Goal: Task Accomplishment & Management: Use online tool/utility

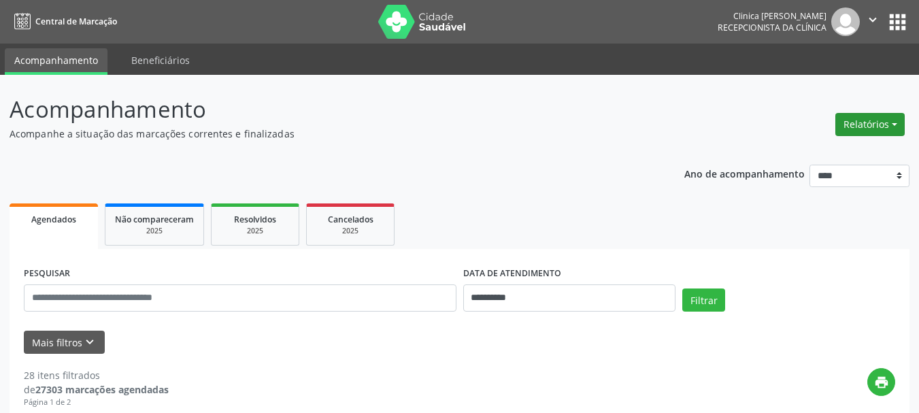
click at [875, 123] on button "Relatórios" at bounding box center [869, 124] width 69 height 23
click at [820, 153] on link "Agendamentos" at bounding box center [832, 153] width 146 height 19
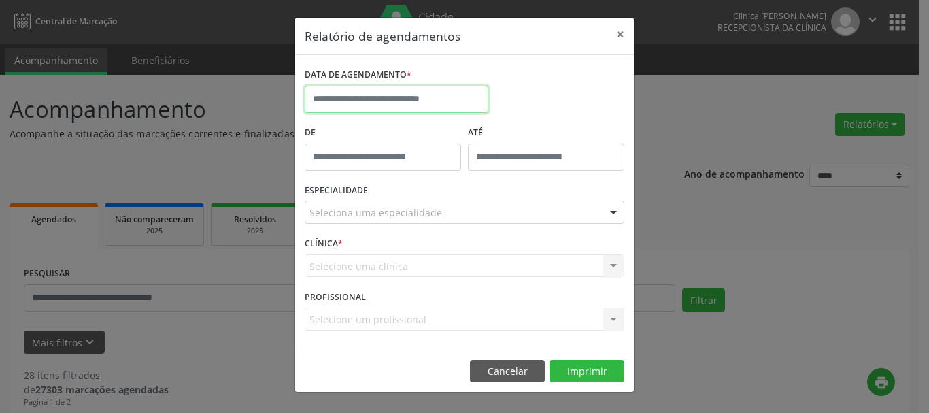
click at [389, 101] on input "text" at bounding box center [397, 99] width 184 height 27
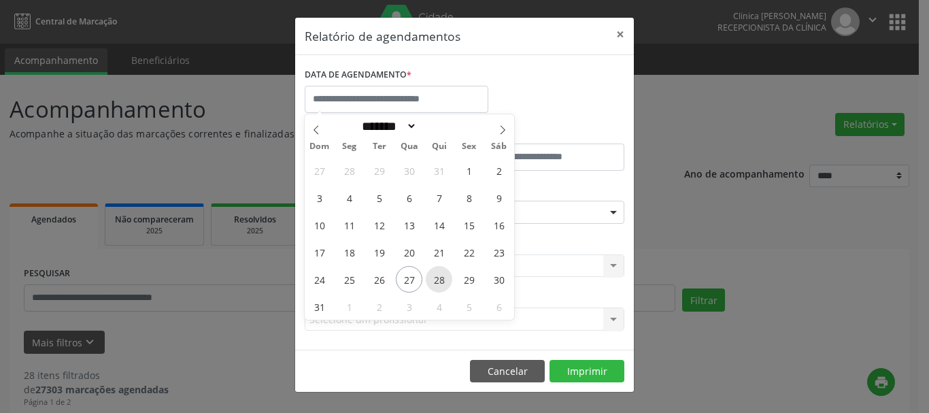
click at [435, 273] on span "28" at bounding box center [439, 279] width 27 height 27
type input "**********"
click at [436, 275] on span "28" at bounding box center [439, 279] width 27 height 27
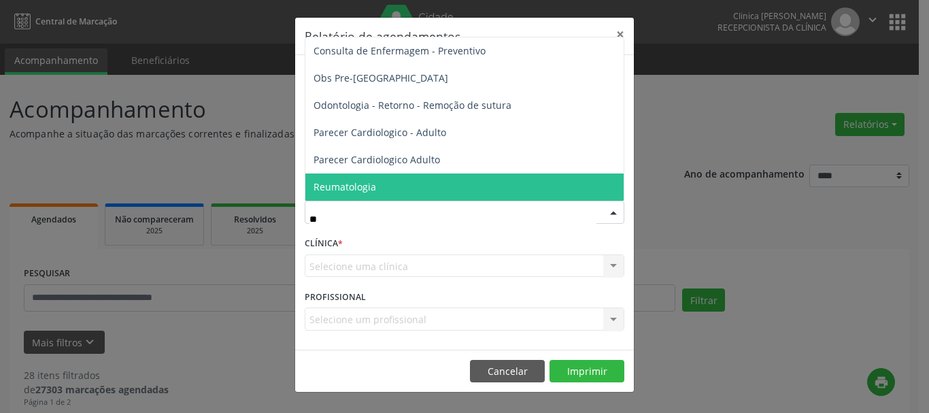
click at [361, 193] on span "Reumatologia" at bounding box center [345, 186] width 63 height 13
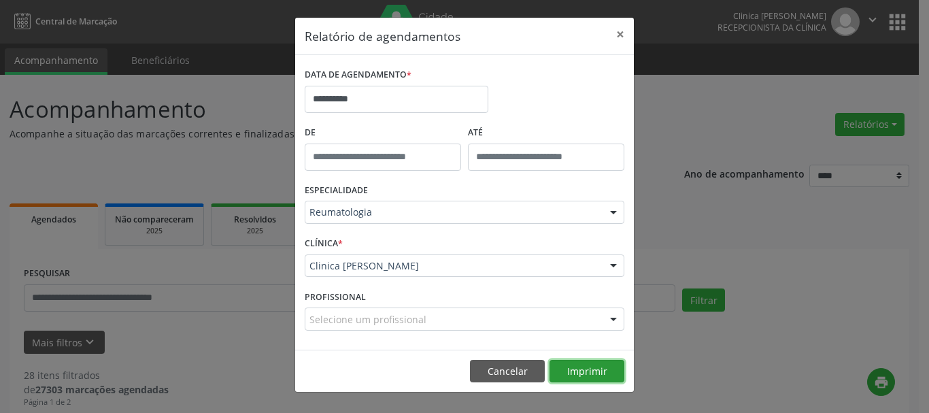
click at [588, 376] on button "Imprimir" at bounding box center [587, 371] width 75 height 23
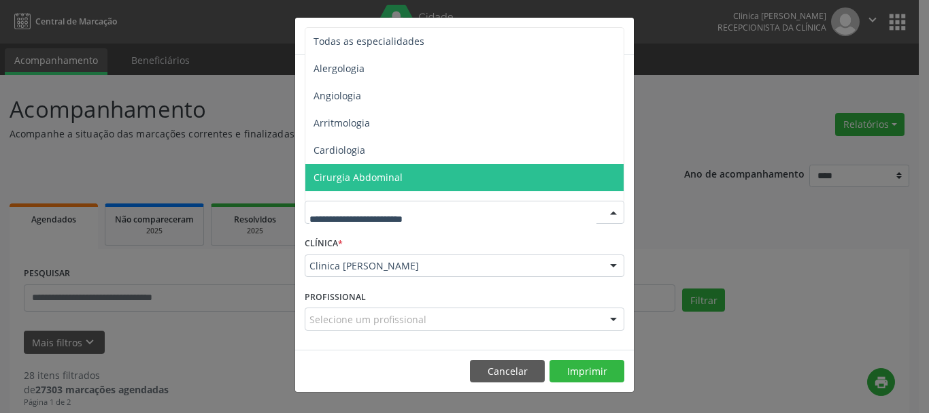
drag, startPoint x: 292, startPoint y: 223, endPoint x: 269, endPoint y: 223, distance: 23.8
type input "*"
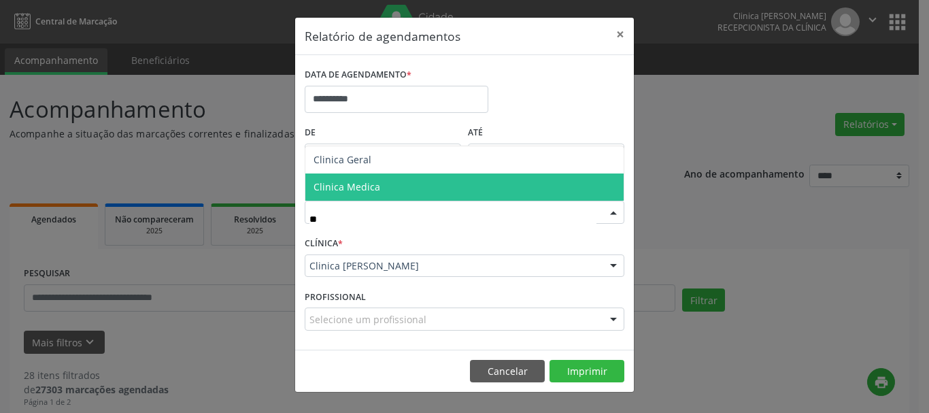
type input "***"
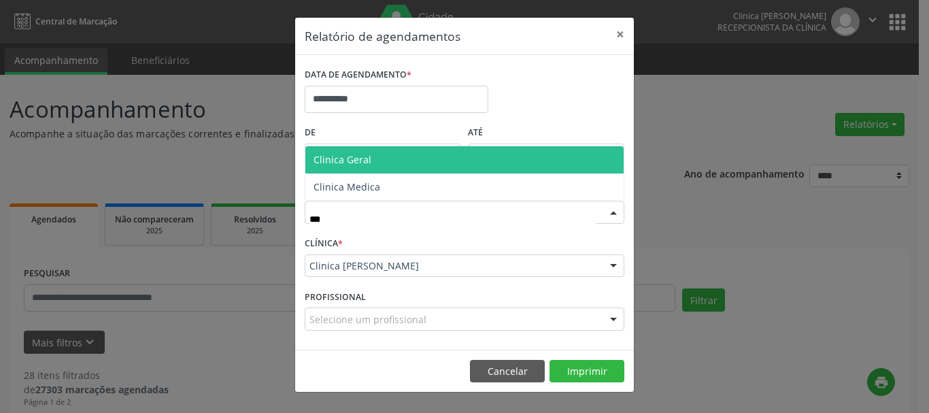
click at [359, 168] on span "Clinica Geral" at bounding box center [464, 159] width 318 height 27
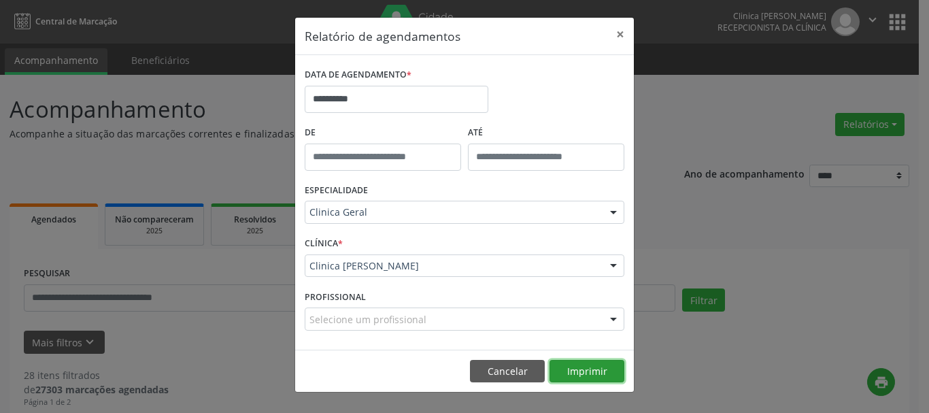
click at [575, 378] on button "Imprimir" at bounding box center [587, 371] width 75 height 23
